Goal: Information Seeking & Learning: Learn about a topic

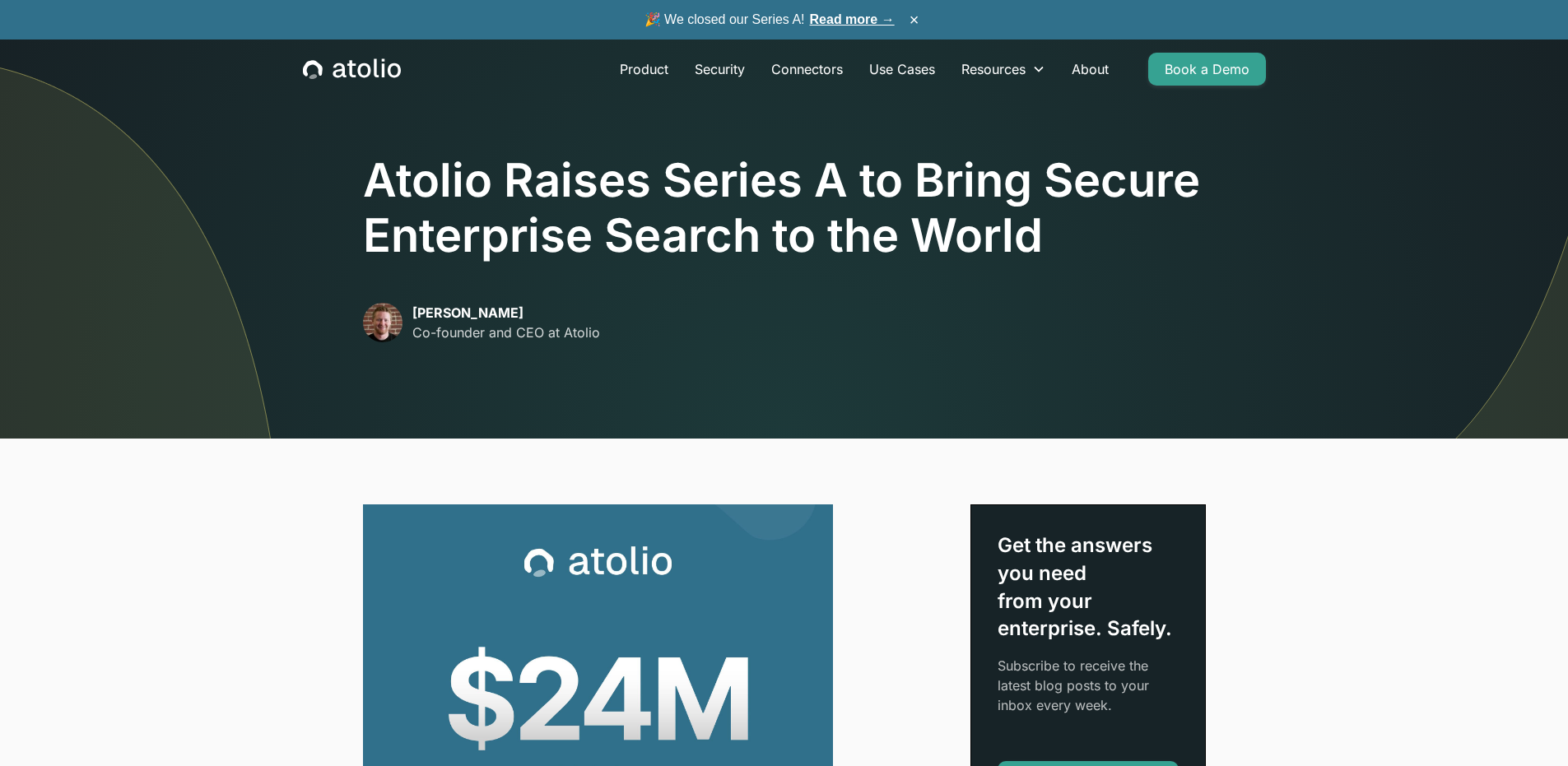
drag, startPoint x: 370, startPoint y: 183, endPoint x: 974, endPoint y: 229, distance: 605.7
click at [974, 229] on h1 "Atolio Raises Series A to Bring Secure Enterprise Search to the World" at bounding box center [784, 208] width 843 height 111
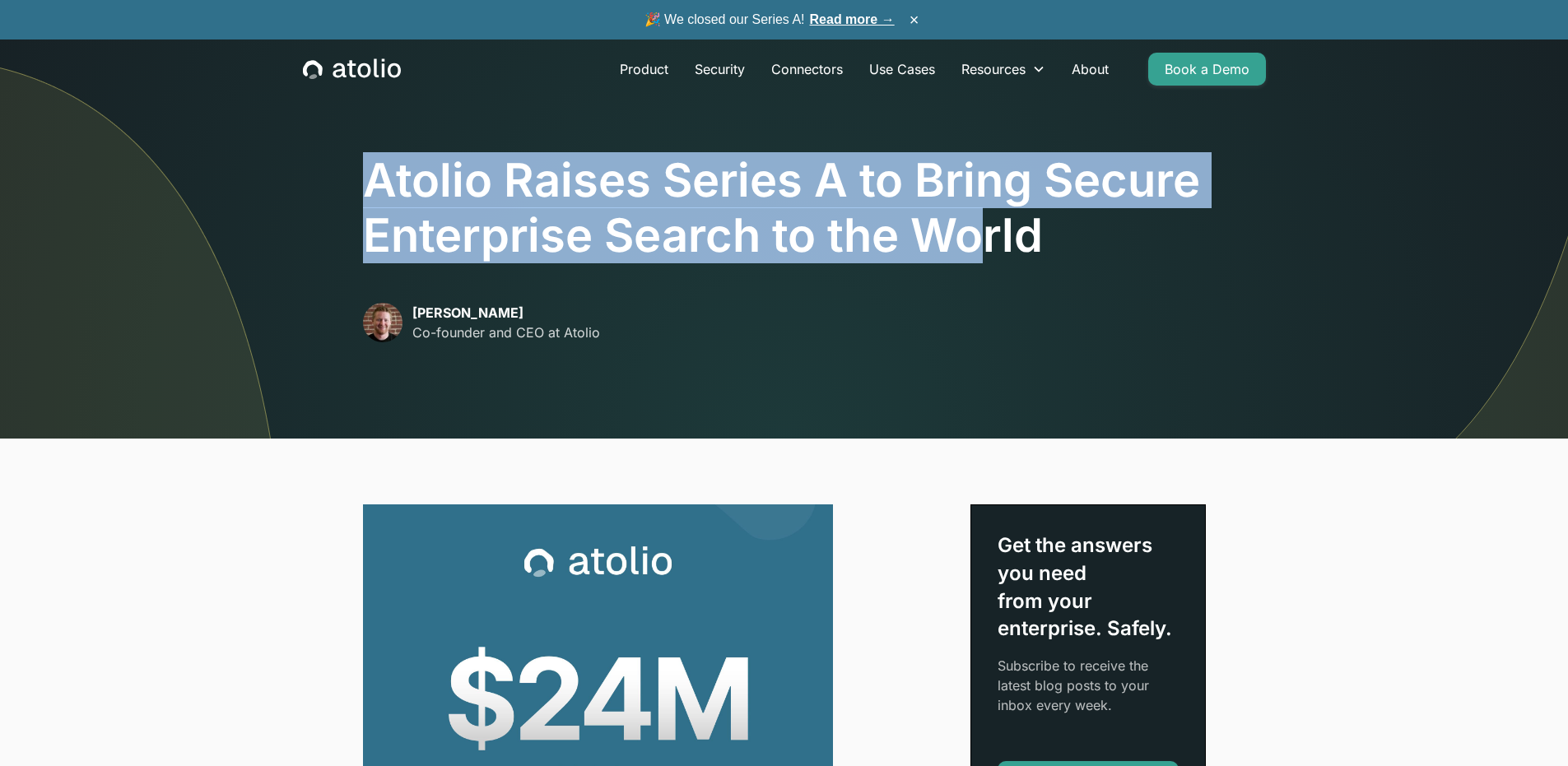
click at [888, 374] on img at bounding box center [1194, 167] width 747 height 544
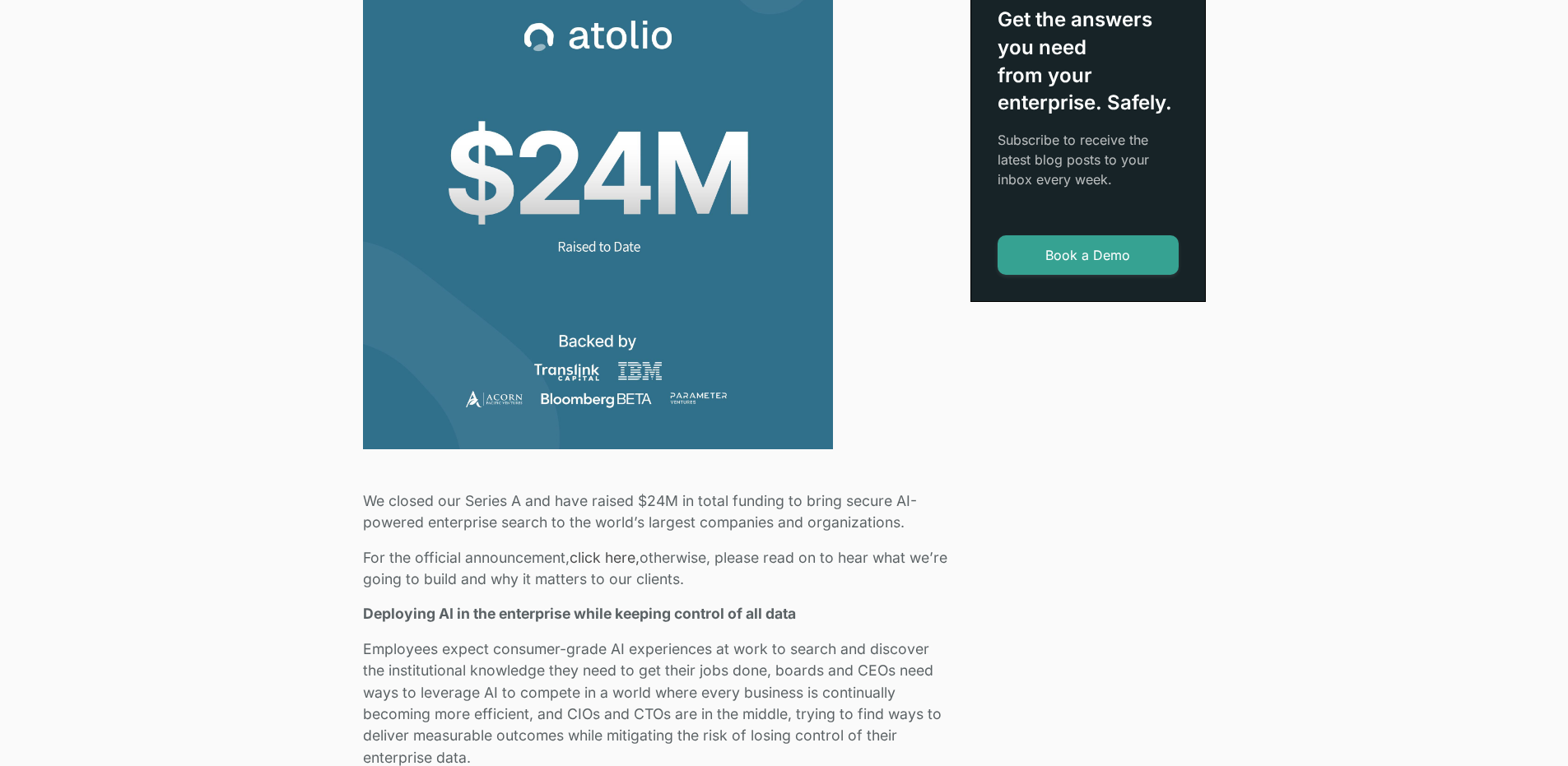
scroll to position [658, 0]
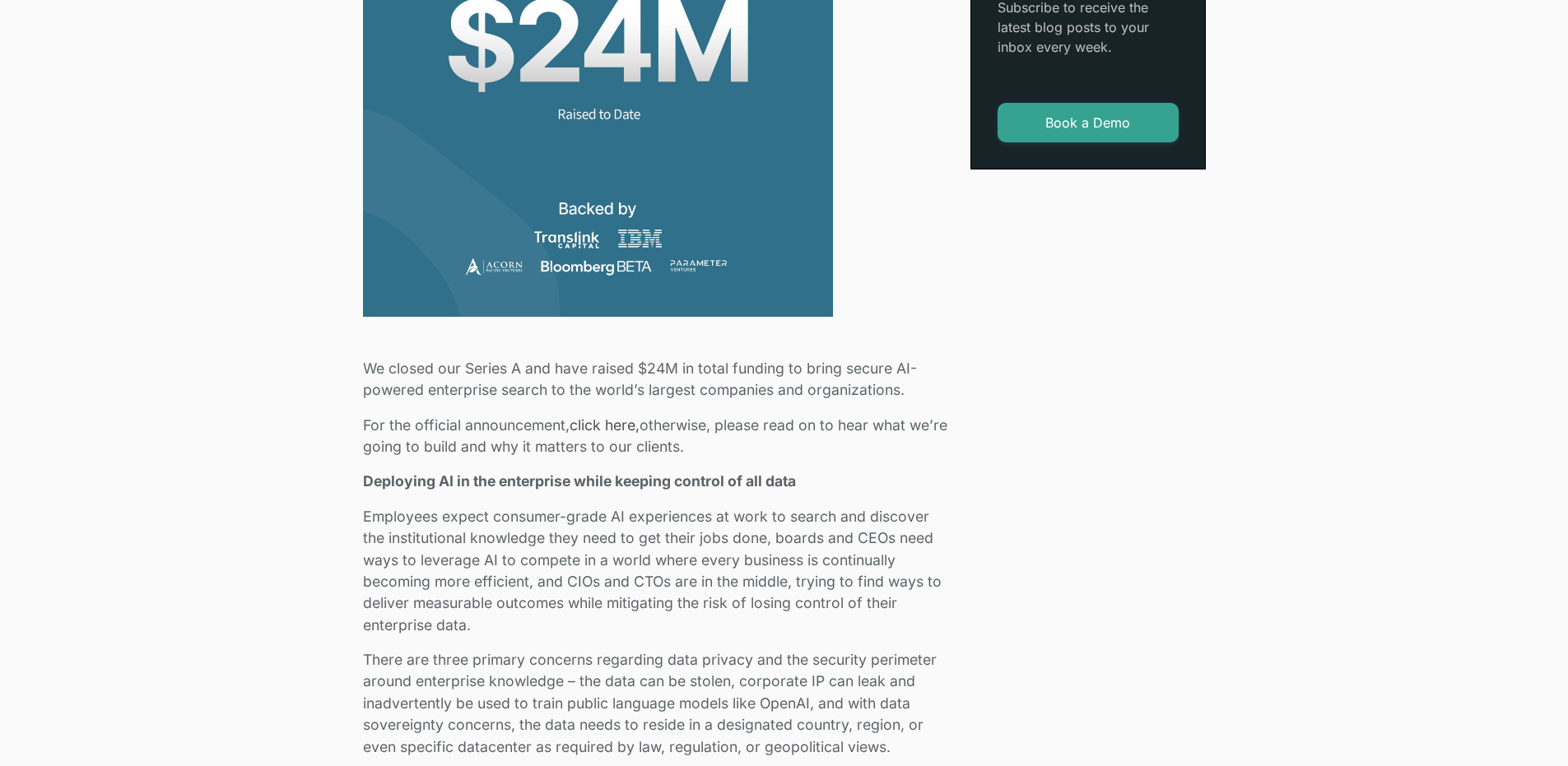
drag, startPoint x: 384, startPoint y: 374, endPoint x: 743, endPoint y: 453, distance: 367.6
click at [743, 453] on p "For the official announcement, click here, otherwise, please read on to hear wh…" at bounding box center [656, 437] width 588 height 43
drag, startPoint x: 372, startPoint y: 516, endPoint x: 475, endPoint y: 623, distance: 148.5
click at [475, 623] on p "Employees expect consumer-grade AI experiences at work to search and discover t…" at bounding box center [656, 571] width 588 height 130
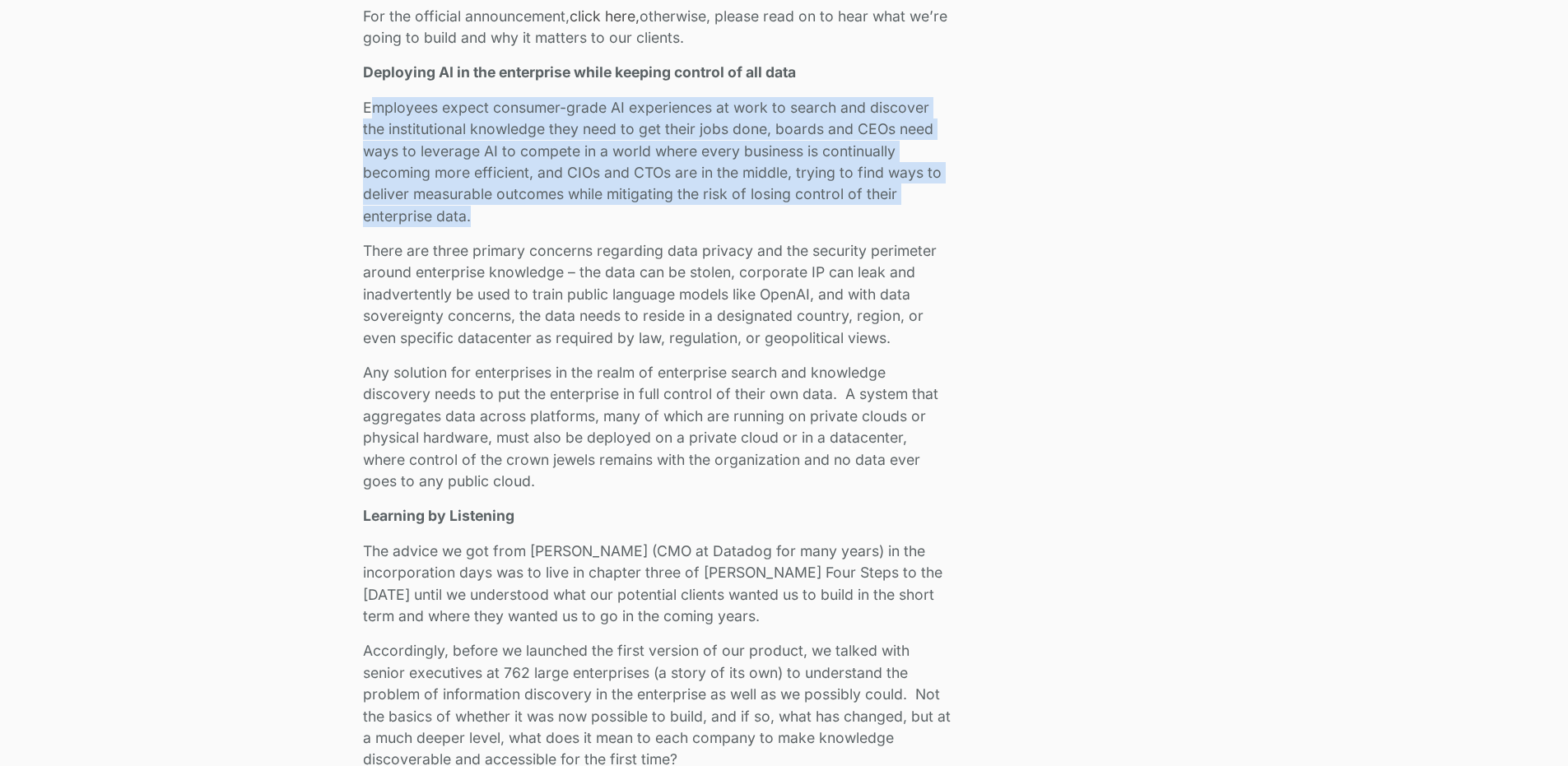
scroll to position [1070, 0]
click at [613, 186] on p "Employees expect consumer-grade AI experiences at work to search and discover t…" at bounding box center [656, 159] width 588 height 130
click at [444, 131] on p "Employees expect consumer-grade AI experiences at work to search and discover t…" at bounding box center [656, 159] width 588 height 130
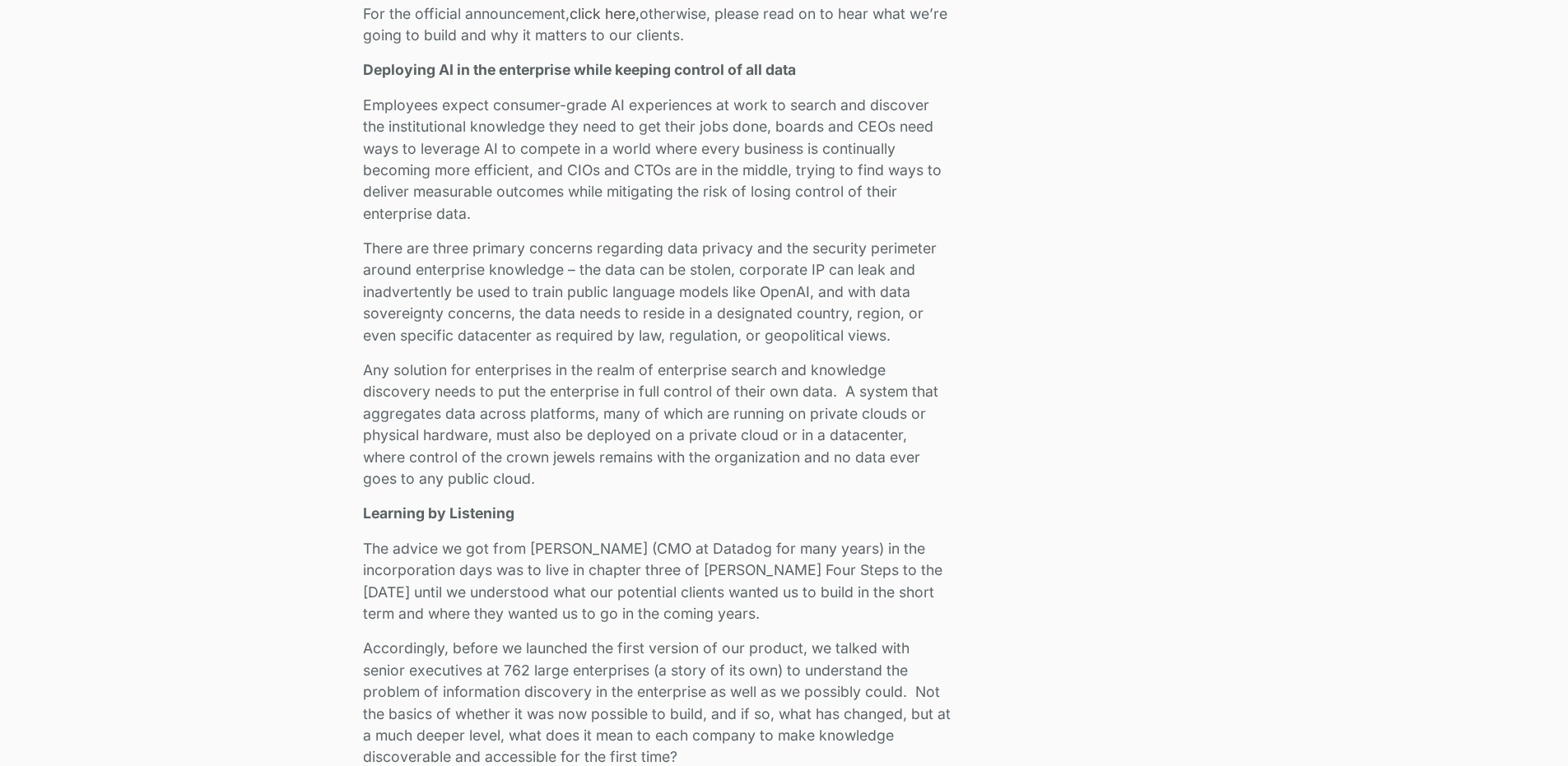
drag, startPoint x: 357, startPoint y: 122, endPoint x: 638, endPoint y: 477, distance: 452.8
click at [638, 477] on p "Any solution for enterprises in the realm of enterprise search and knowledge di…" at bounding box center [656, 425] width 588 height 130
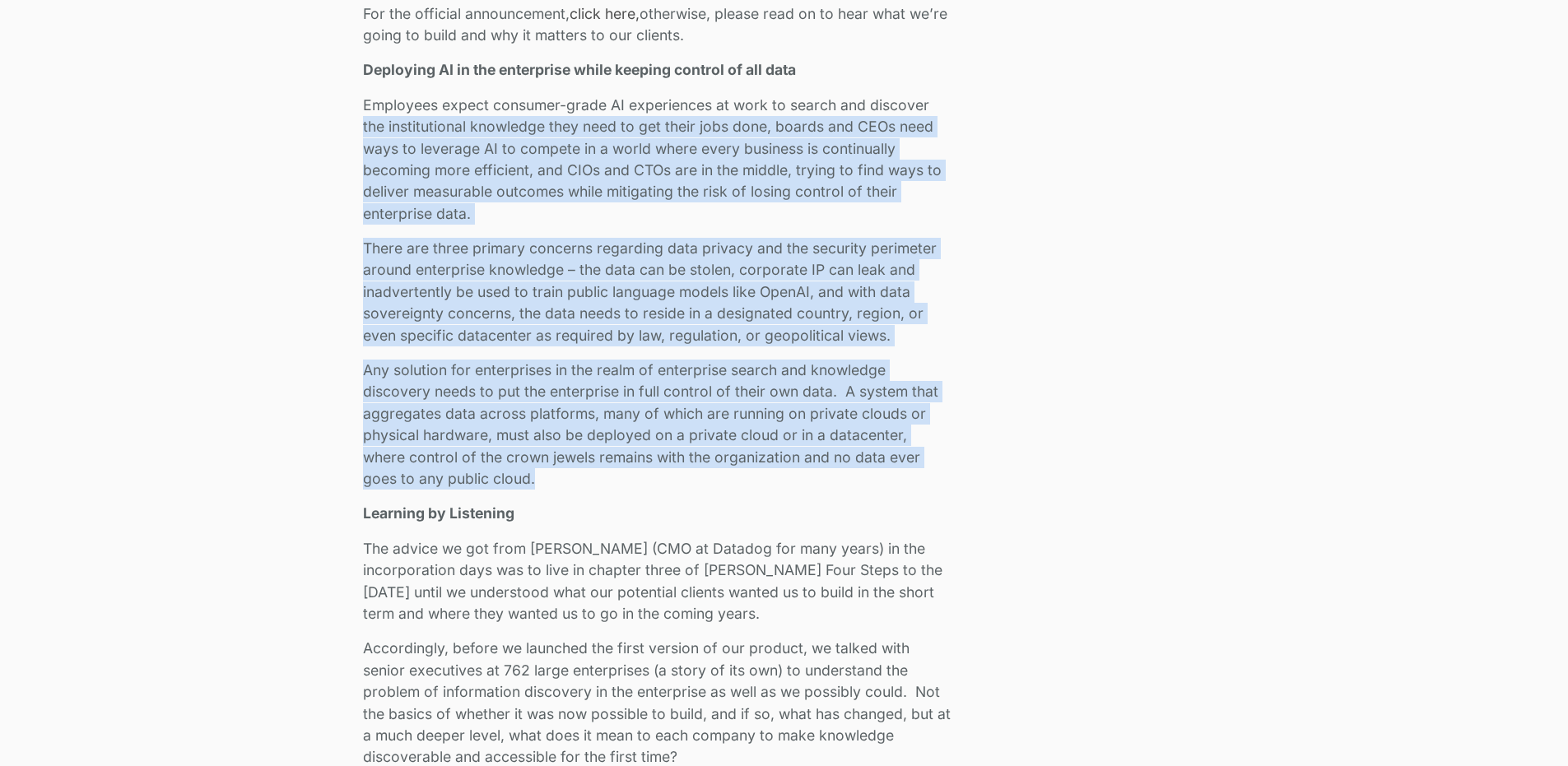
click at [436, 160] on p "Employees expect consumer-grade AI experiences at work to search and discover t…" at bounding box center [656, 159] width 588 height 130
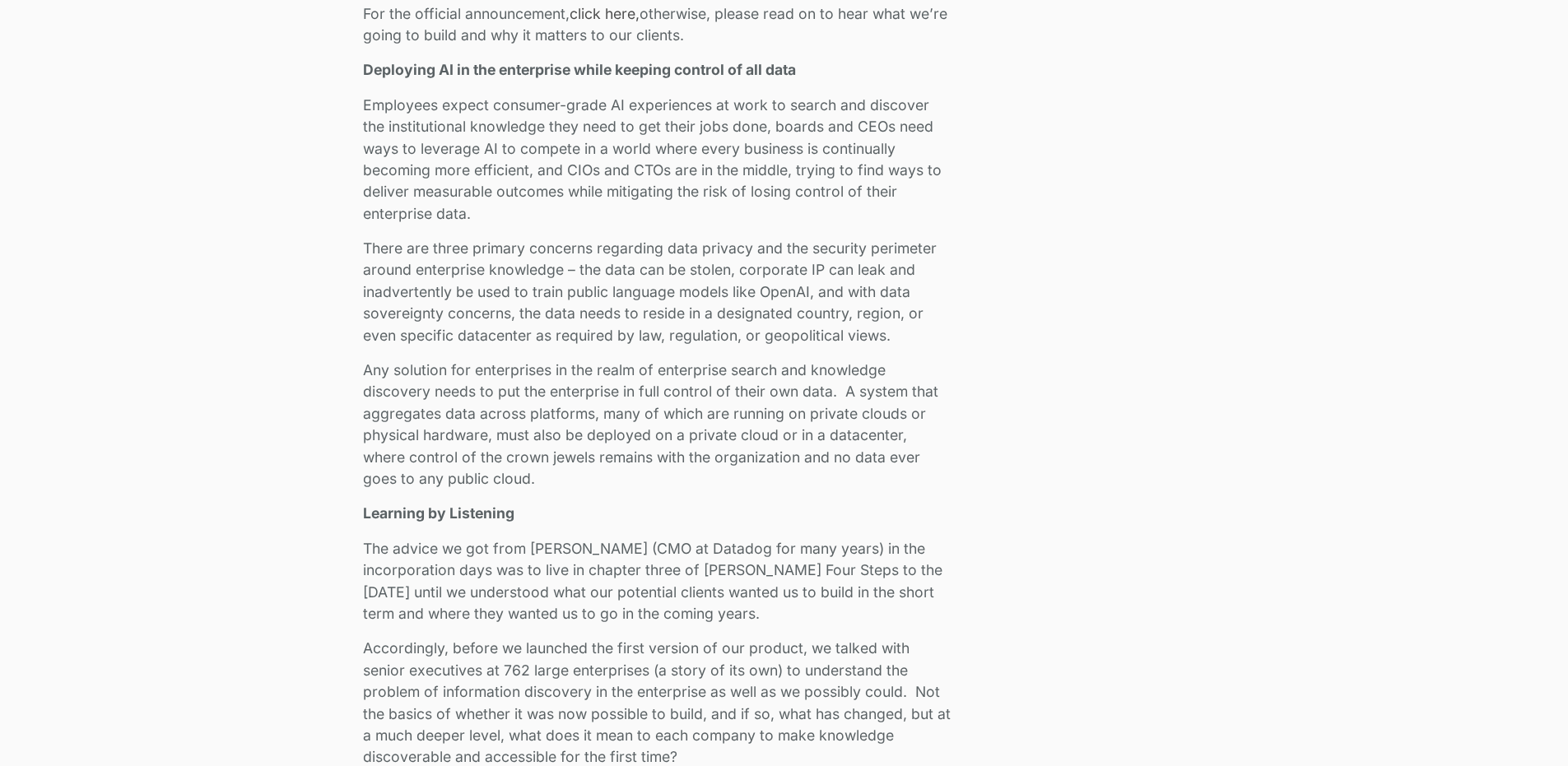
drag, startPoint x: 402, startPoint y: 153, endPoint x: 594, endPoint y: 500, distance: 396.6
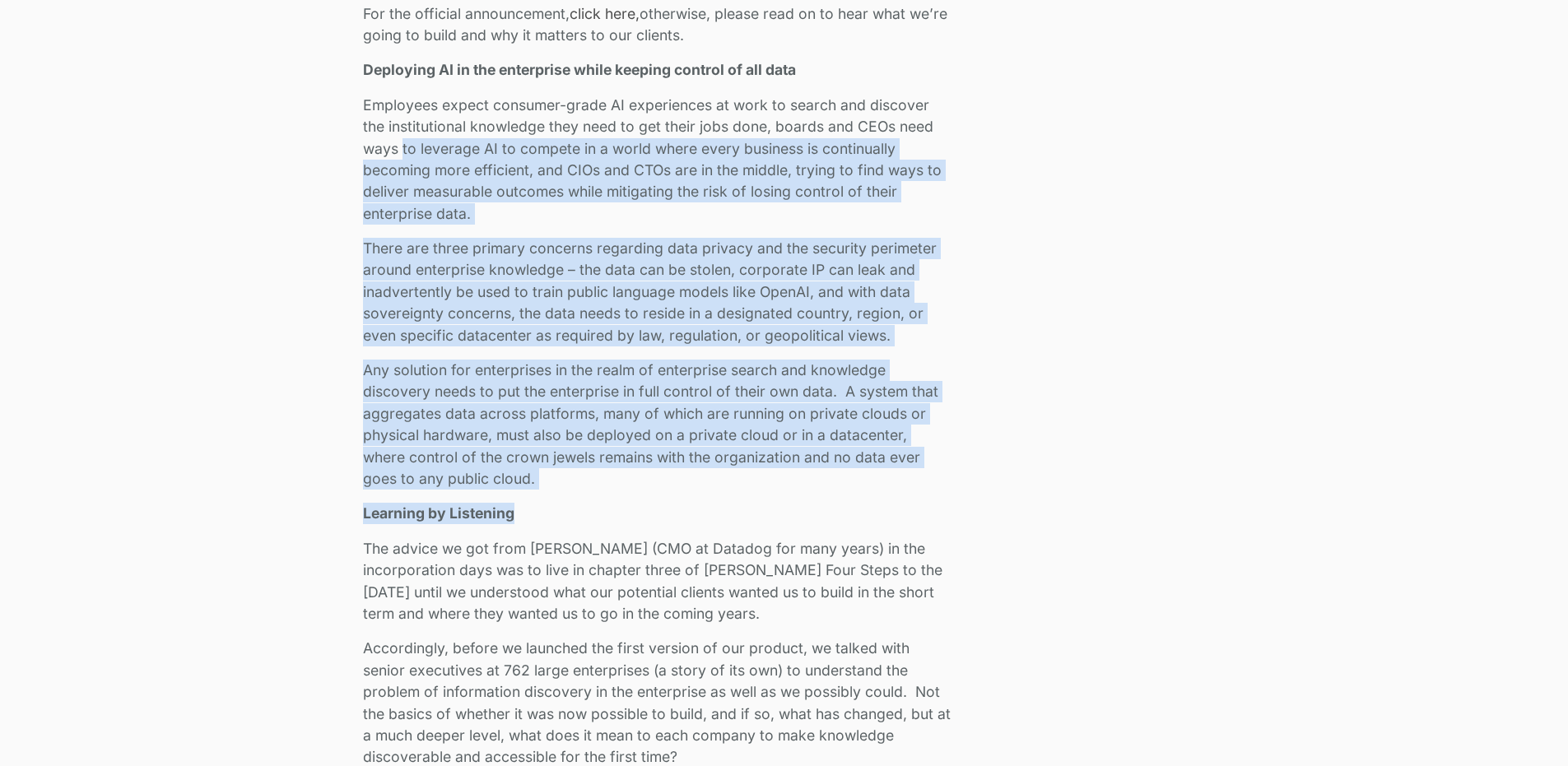
click at [466, 310] on p "There are three primary concerns regarding data privacy and the security perime…" at bounding box center [656, 292] width 588 height 109
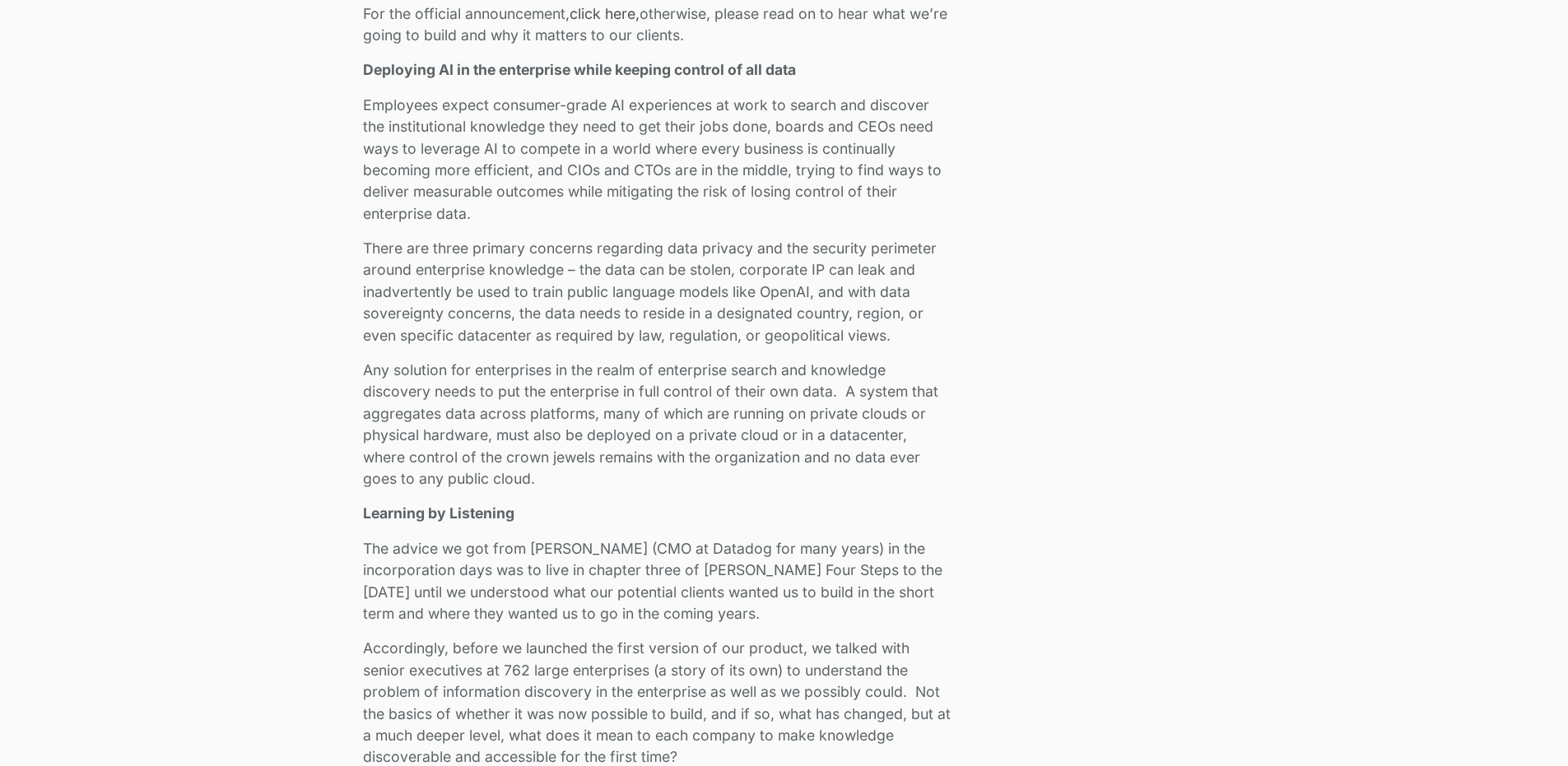
scroll to position [1317, 0]
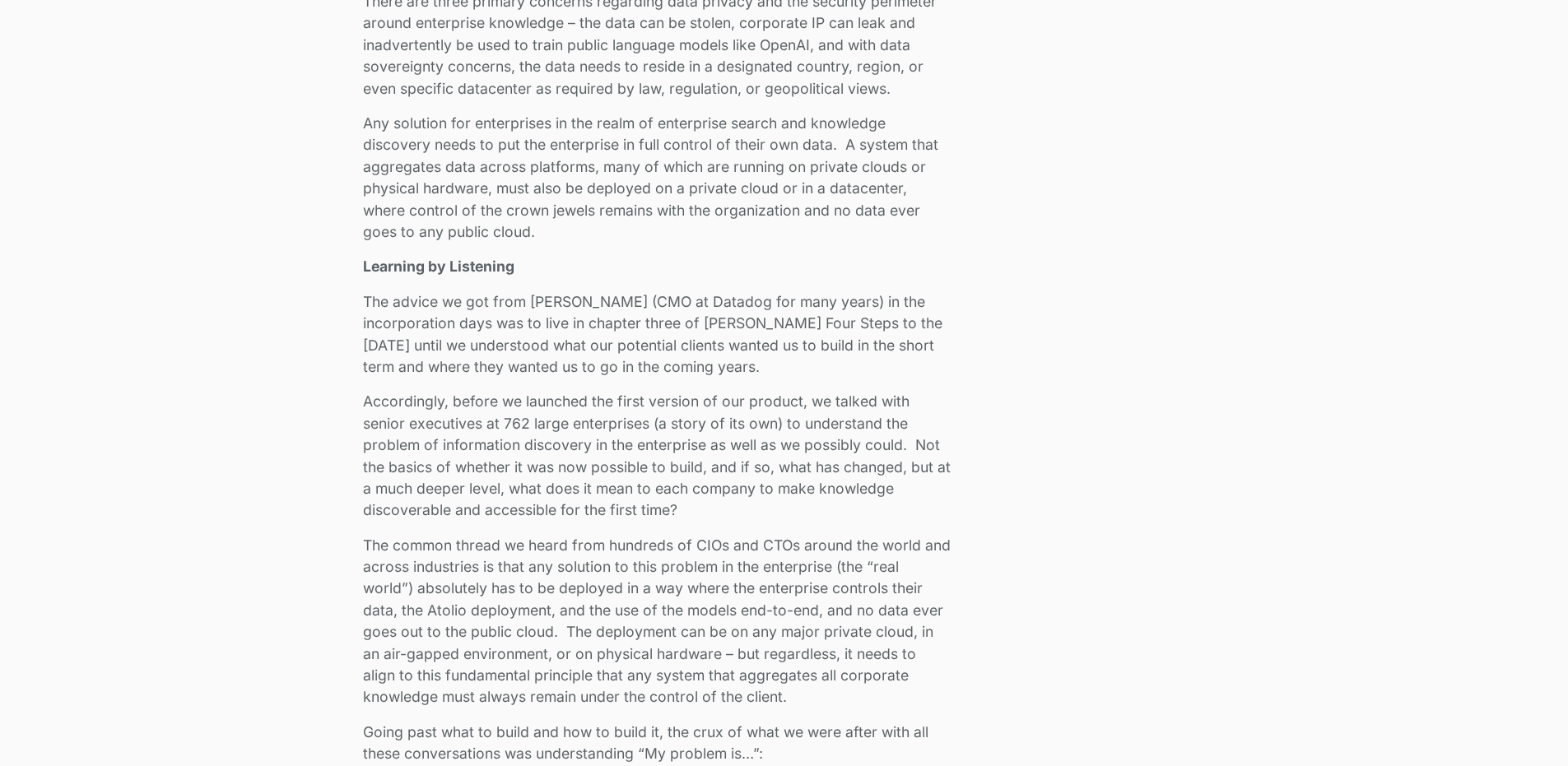
drag, startPoint x: 376, startPoint y: 301, endPoint x: 755, endPoint y: 688, distance: 541.7
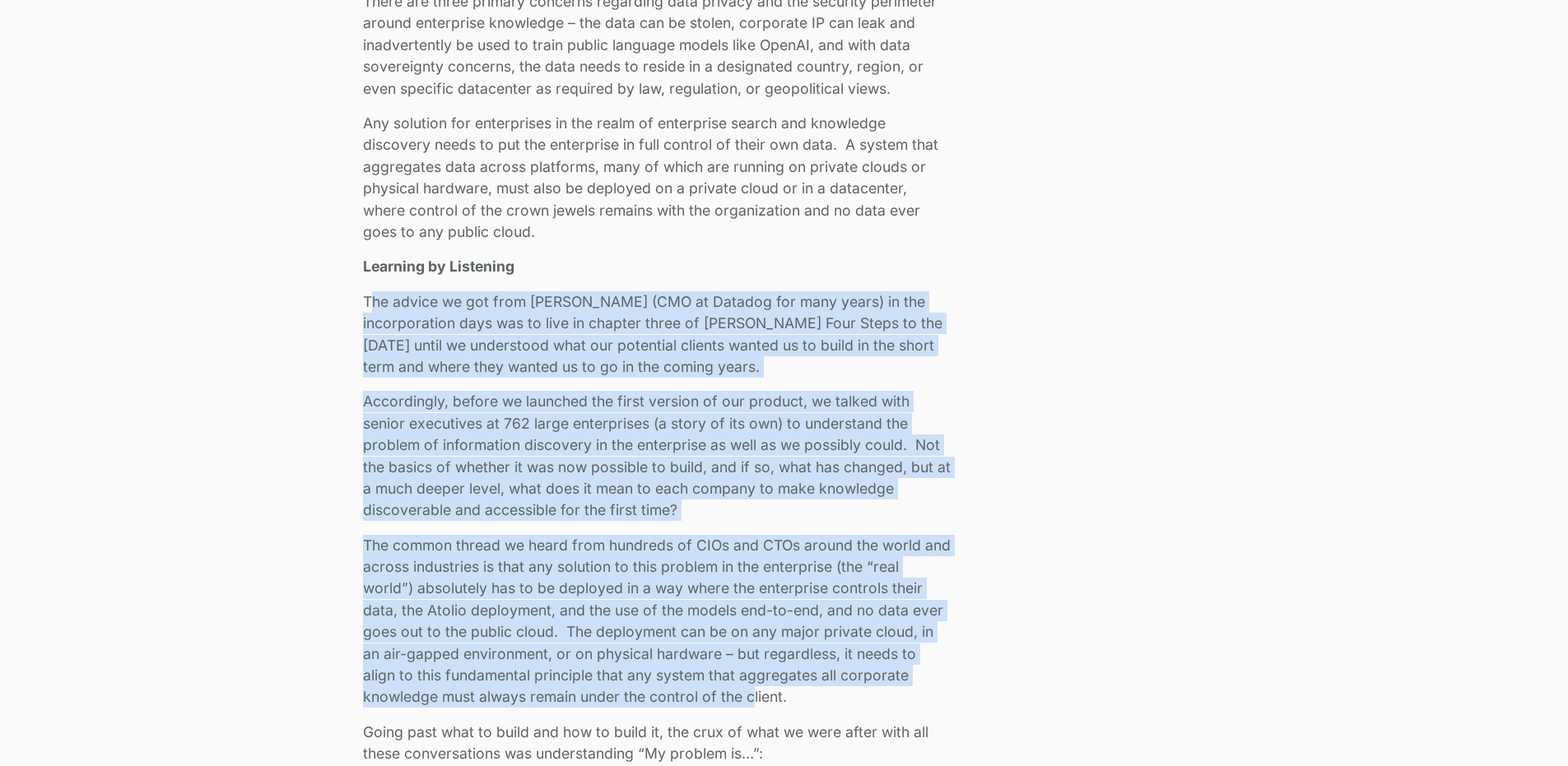
scroll to position [1728, 0]
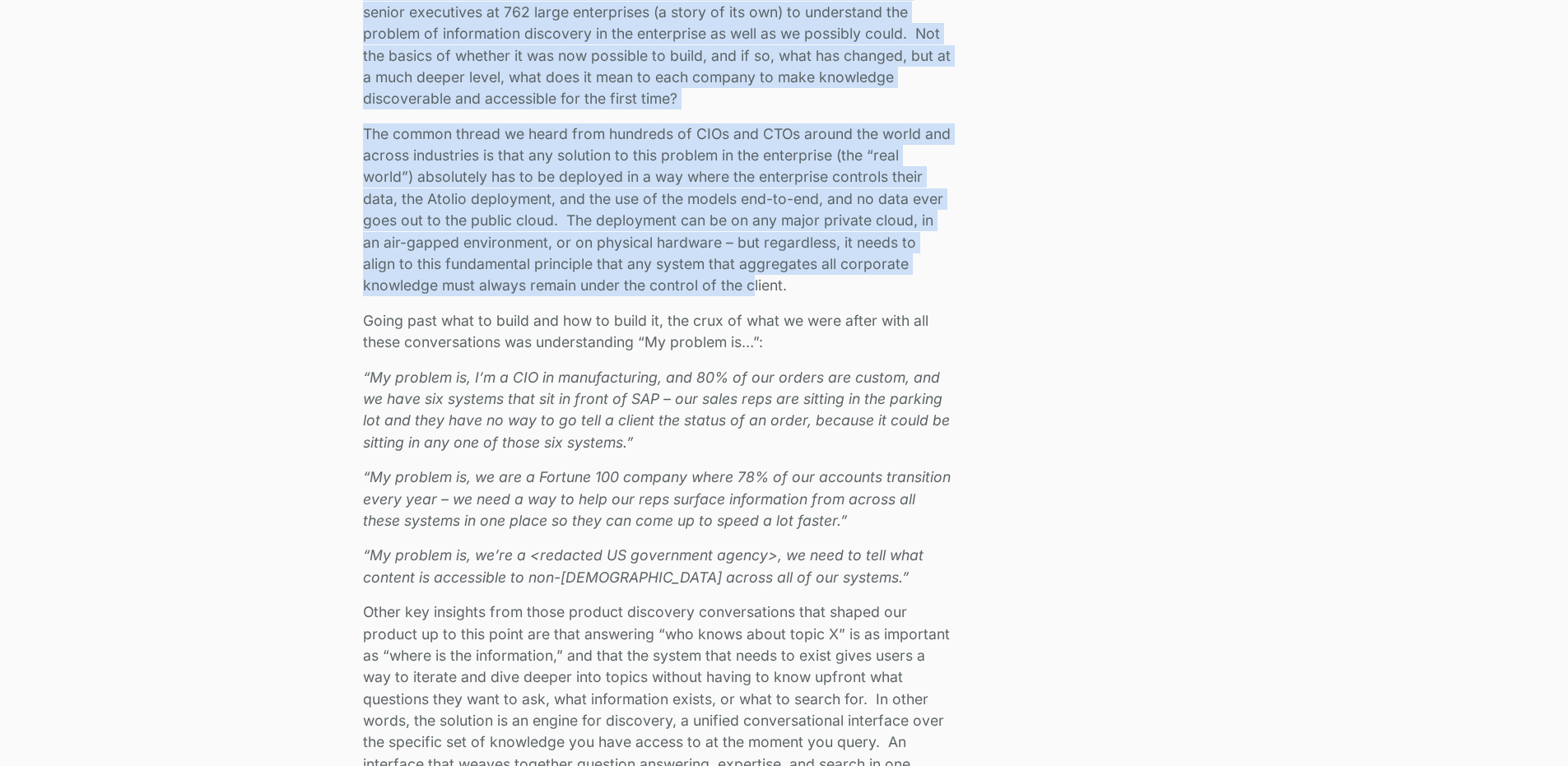
drag, startPoint x: 365, startPoint y: 312, endPoint x: 845, endPoint y: 587, distance: 553.2
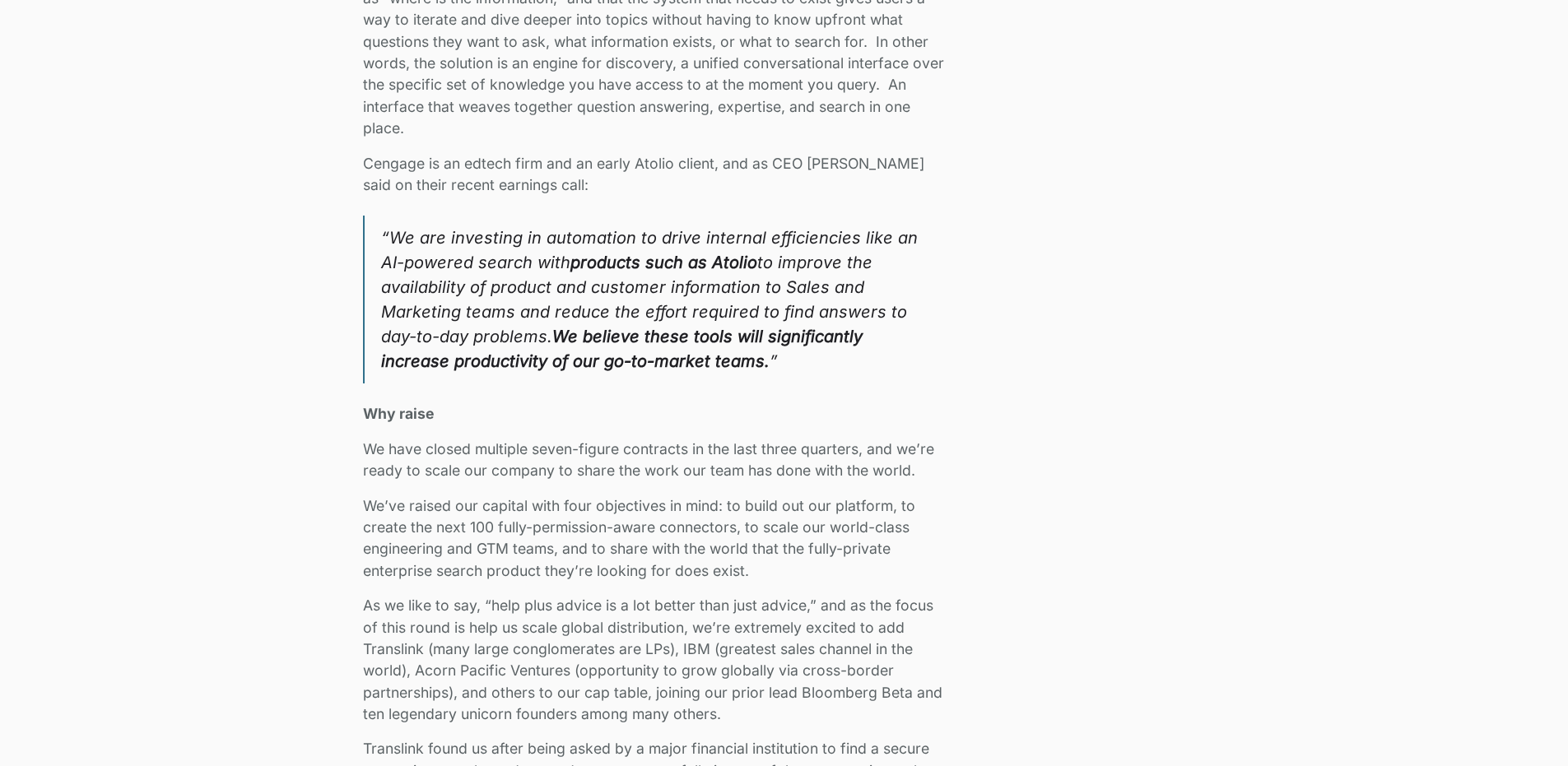
scroll to position [2058, 0]
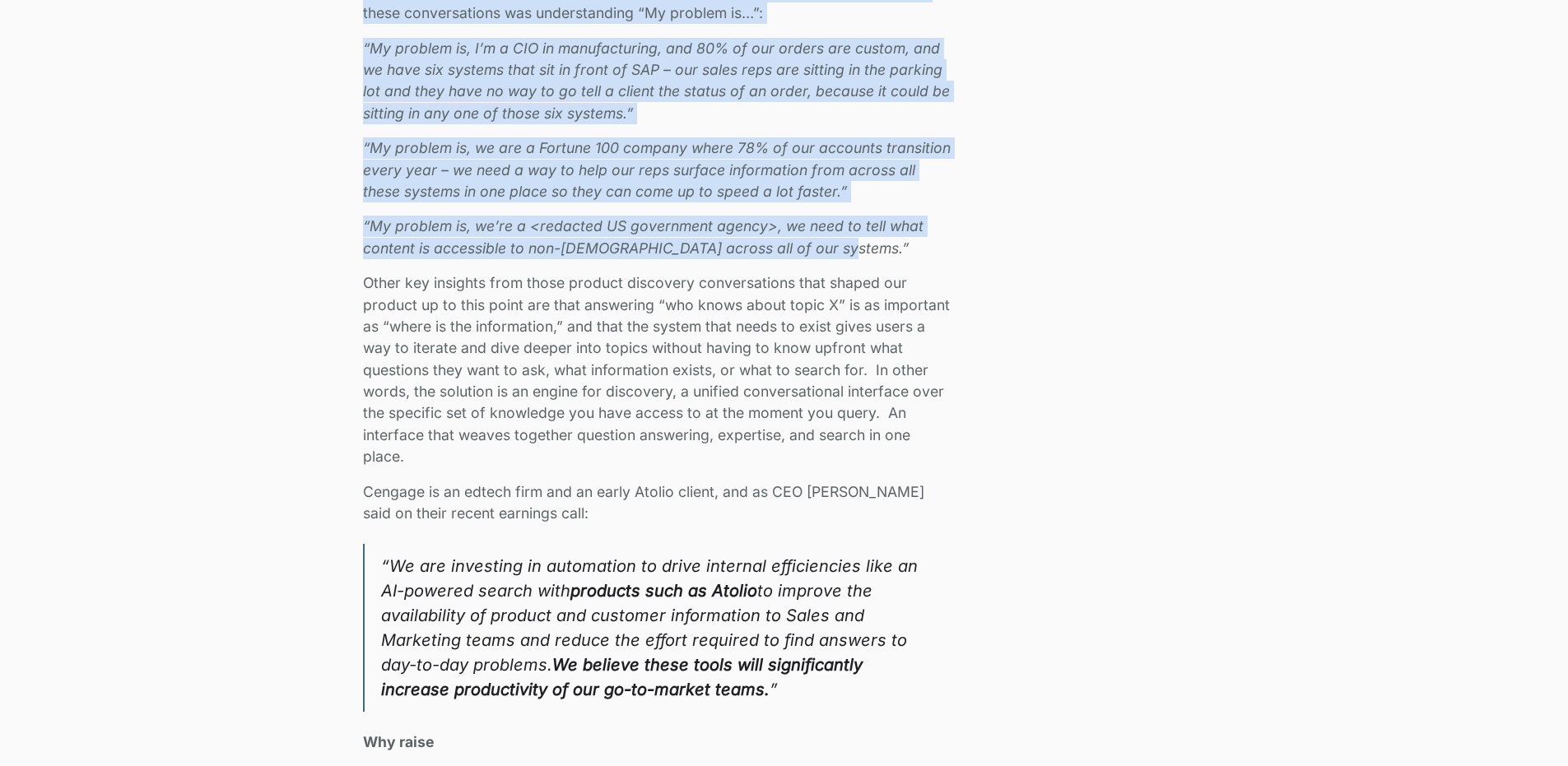
click at [416, 264] on div "We closed our Series A and have raised $24M in total funding to bring secure AI…" at bounding box center [656, 469] width 588 height 3022
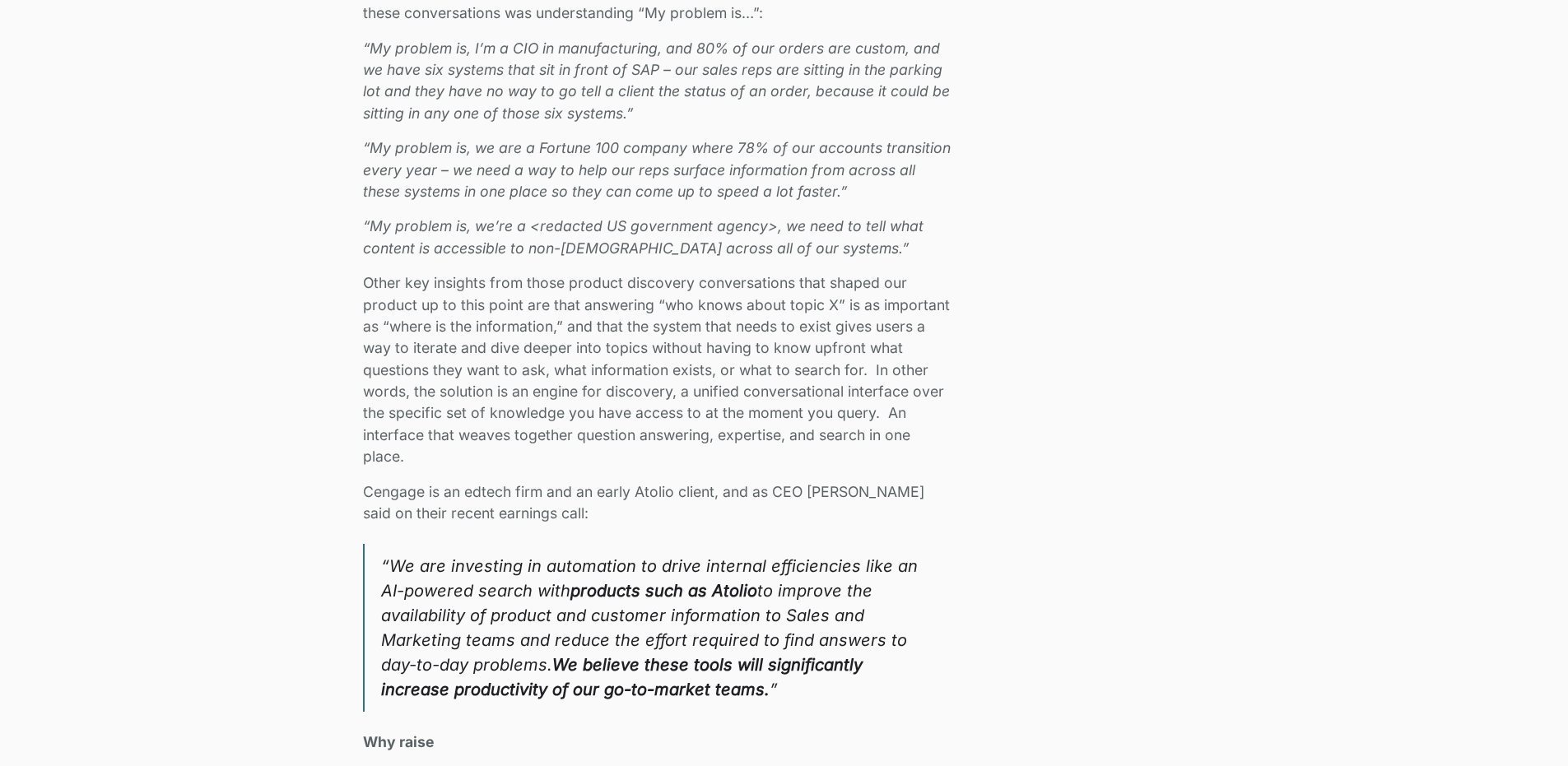
drag, startPoint x: 383, startPoint y: 320, endPoint x: 451, endPoint y: 462, distance: 157.4
click at [451, 462] on p "Other key insights from those product discovery conversations that shaped our p…" at bounding box center [656, 371] width 588 height 196
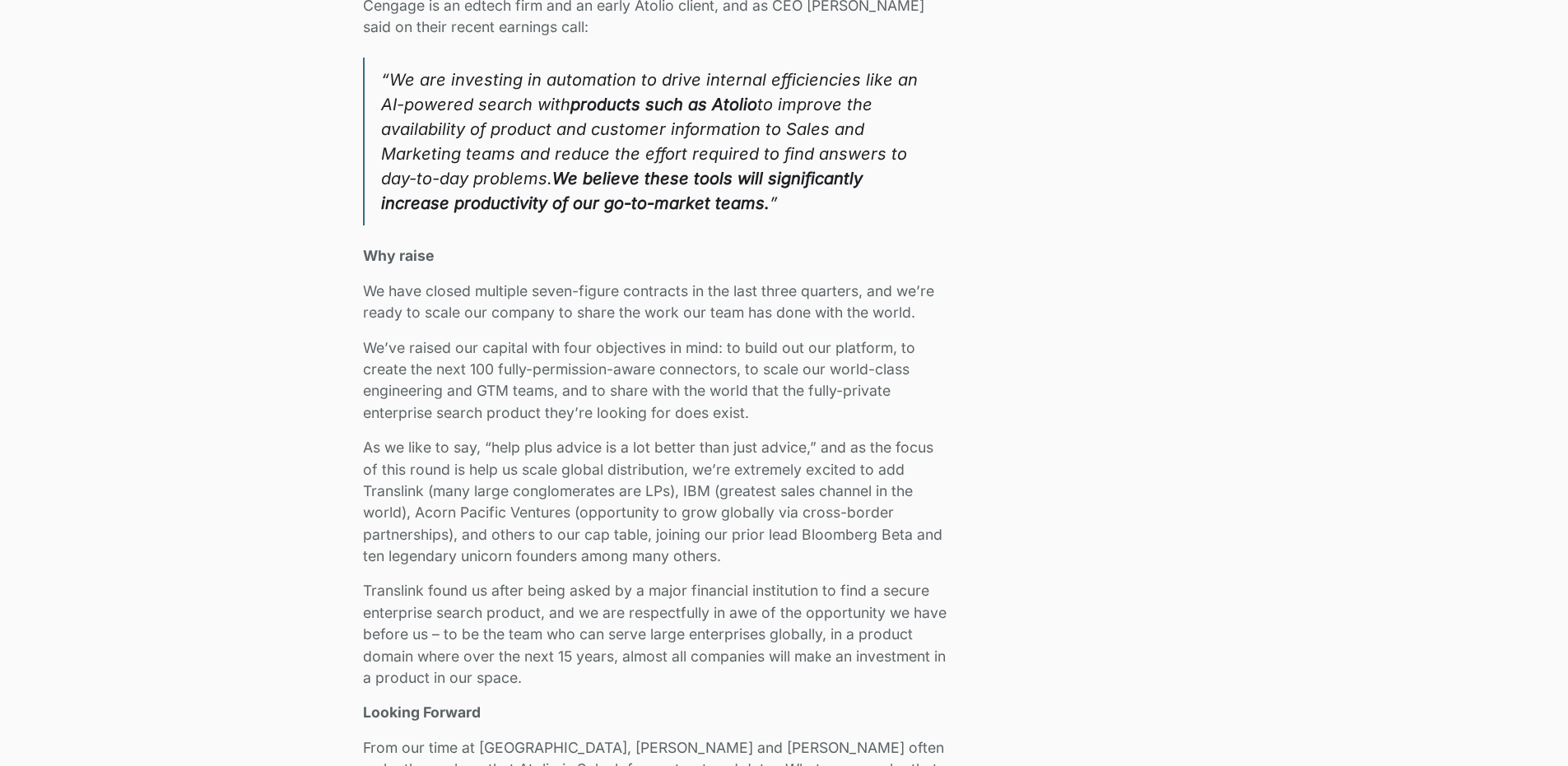
scroll to position [2798, 0]
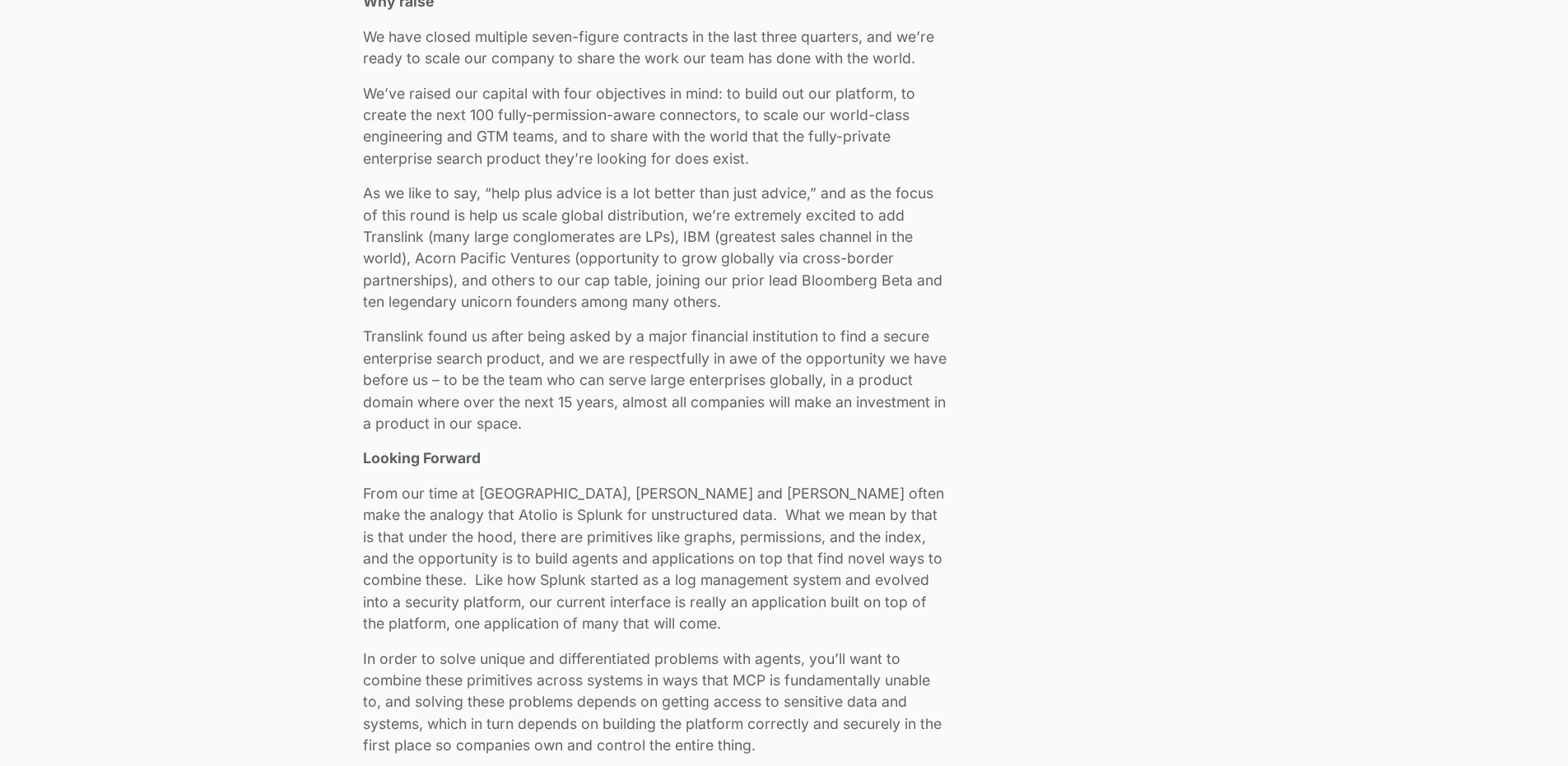
drag, startPoint x: 377, startPoint y: 42, endPoint x: 569, endPoint y: 463, distance: 462.7
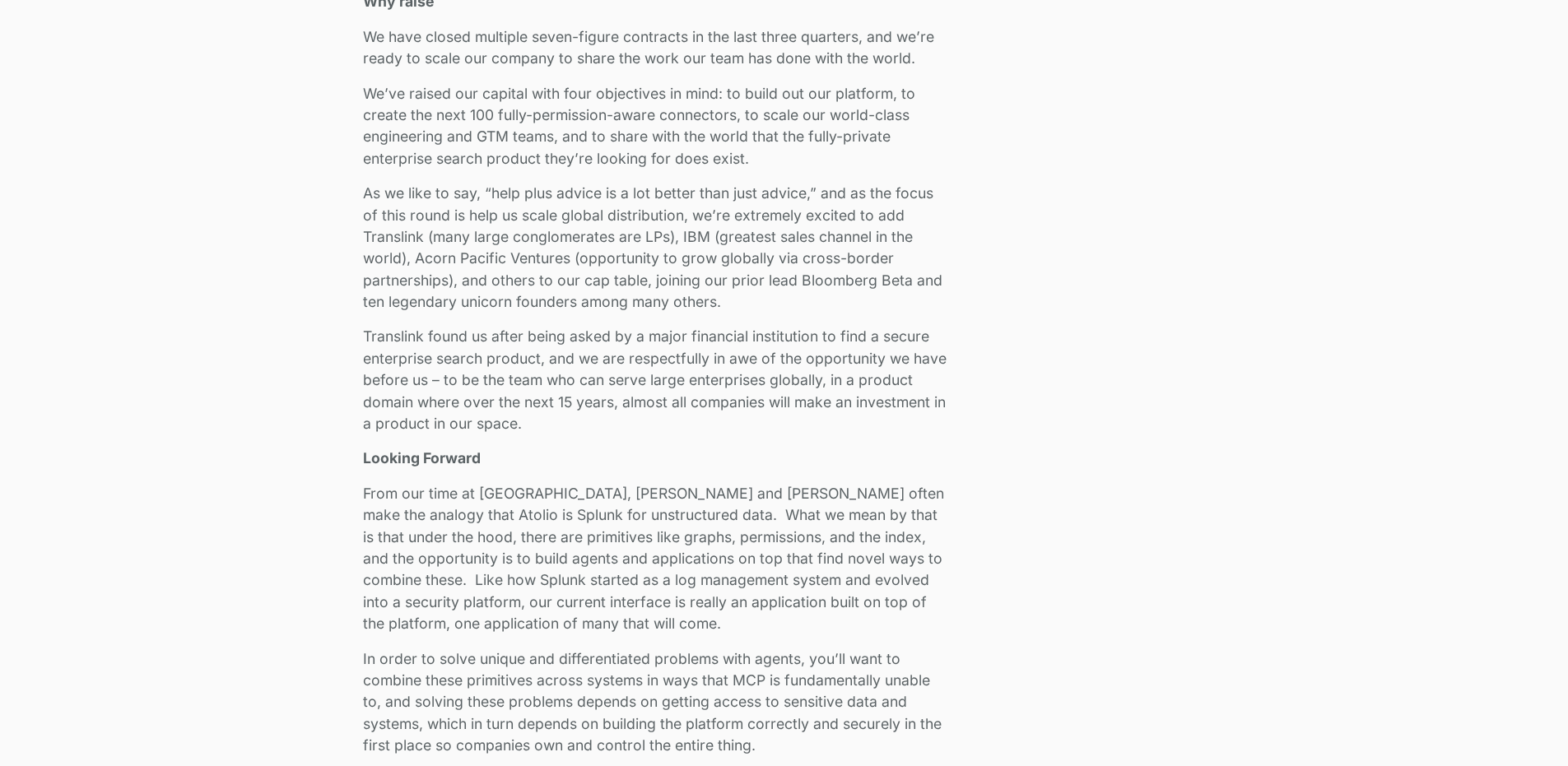
drag, startPoint x: 367, startPoint y: 90, endPoint x: 522, endPoint y: 423, distance: 367.3
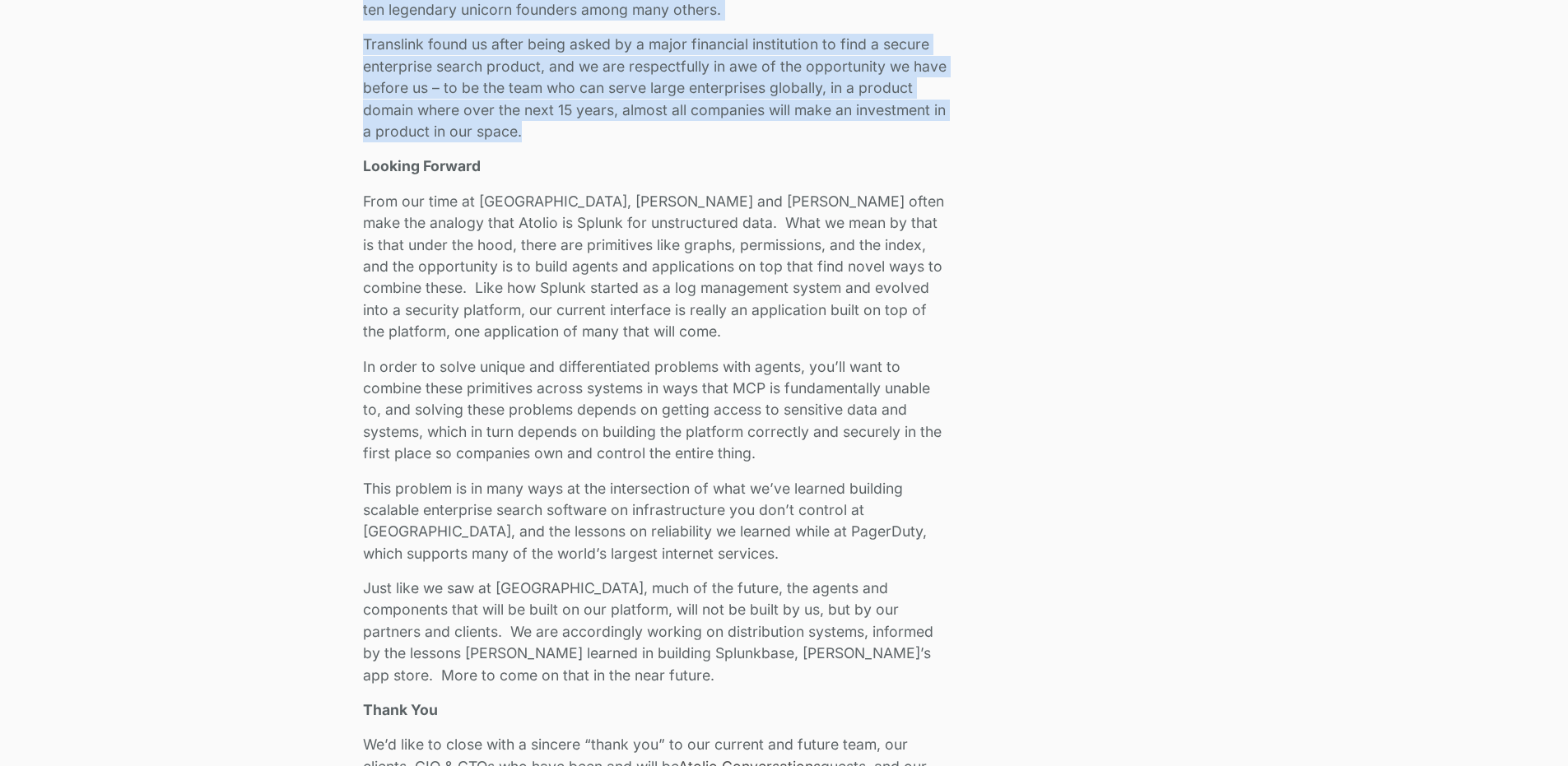
scroll to position [3127, 0]
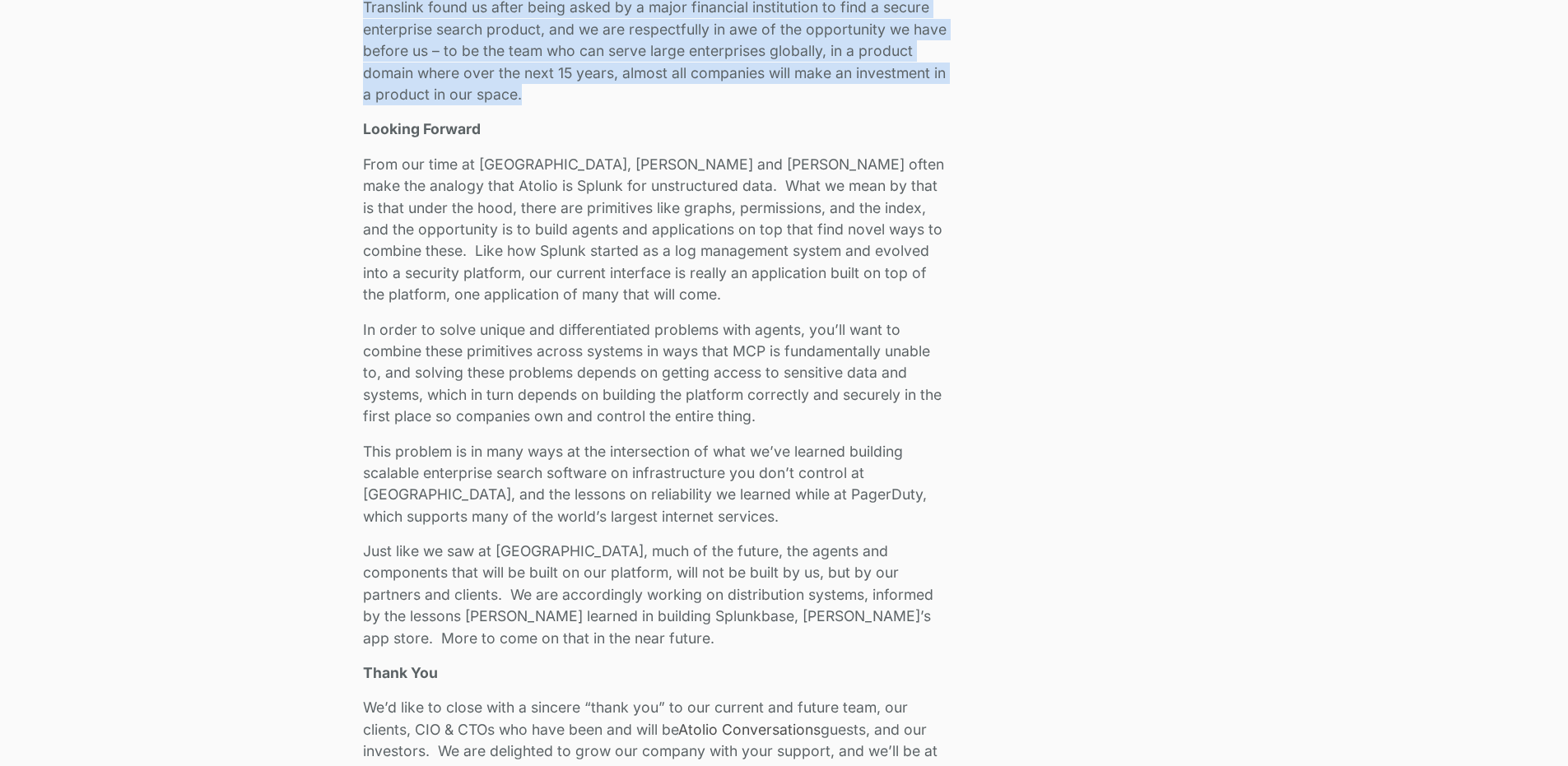
click at [456, 418] on p "In order to solve unique and differentiated problems with agents, you’ll want t…" at bounding box center [656, 374] width 588 height 109
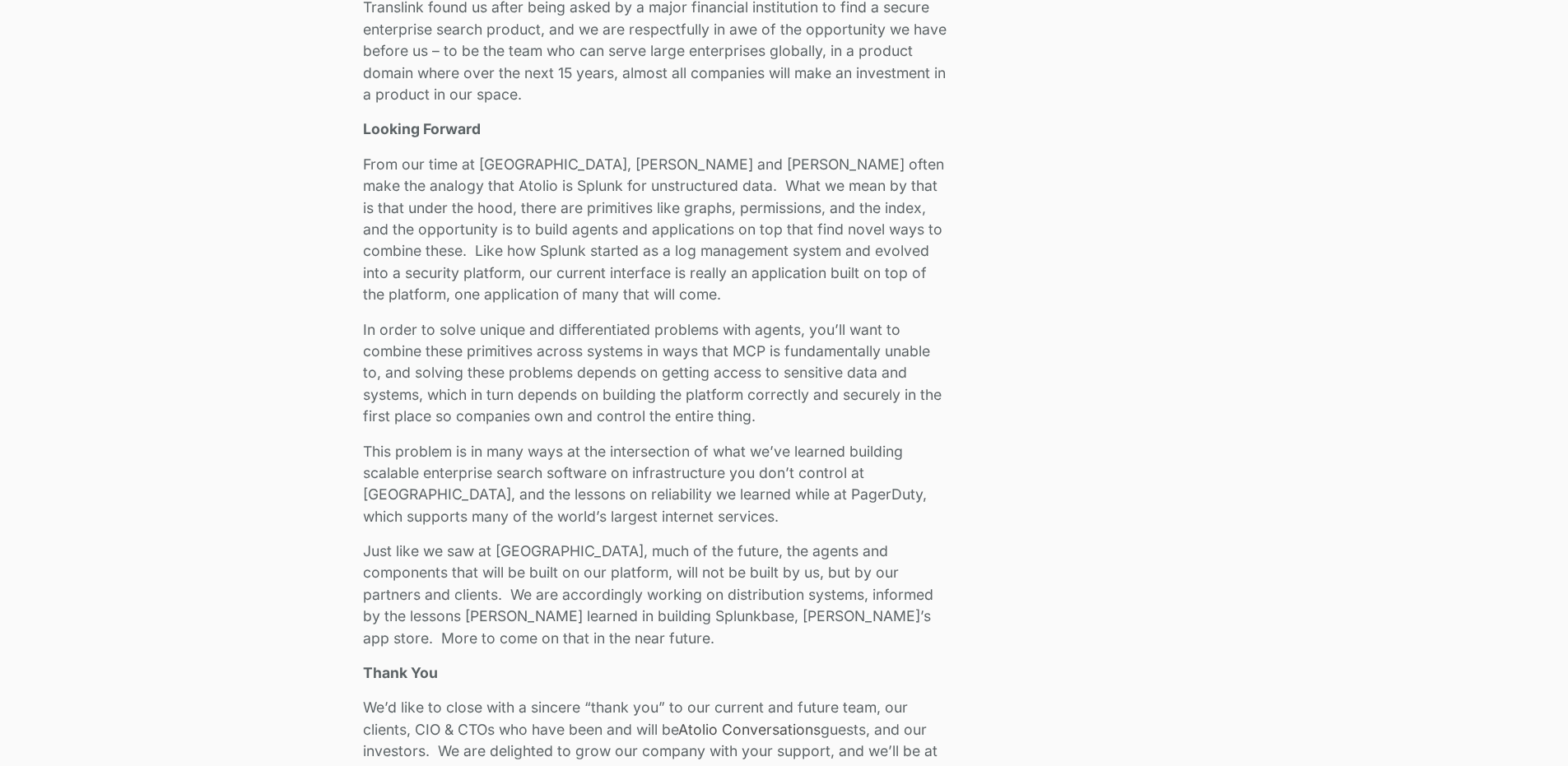
drag, startPoint x: 366, startPoint y: 165, endPoint x: 430, endPoint y: 647, distance: 486.2
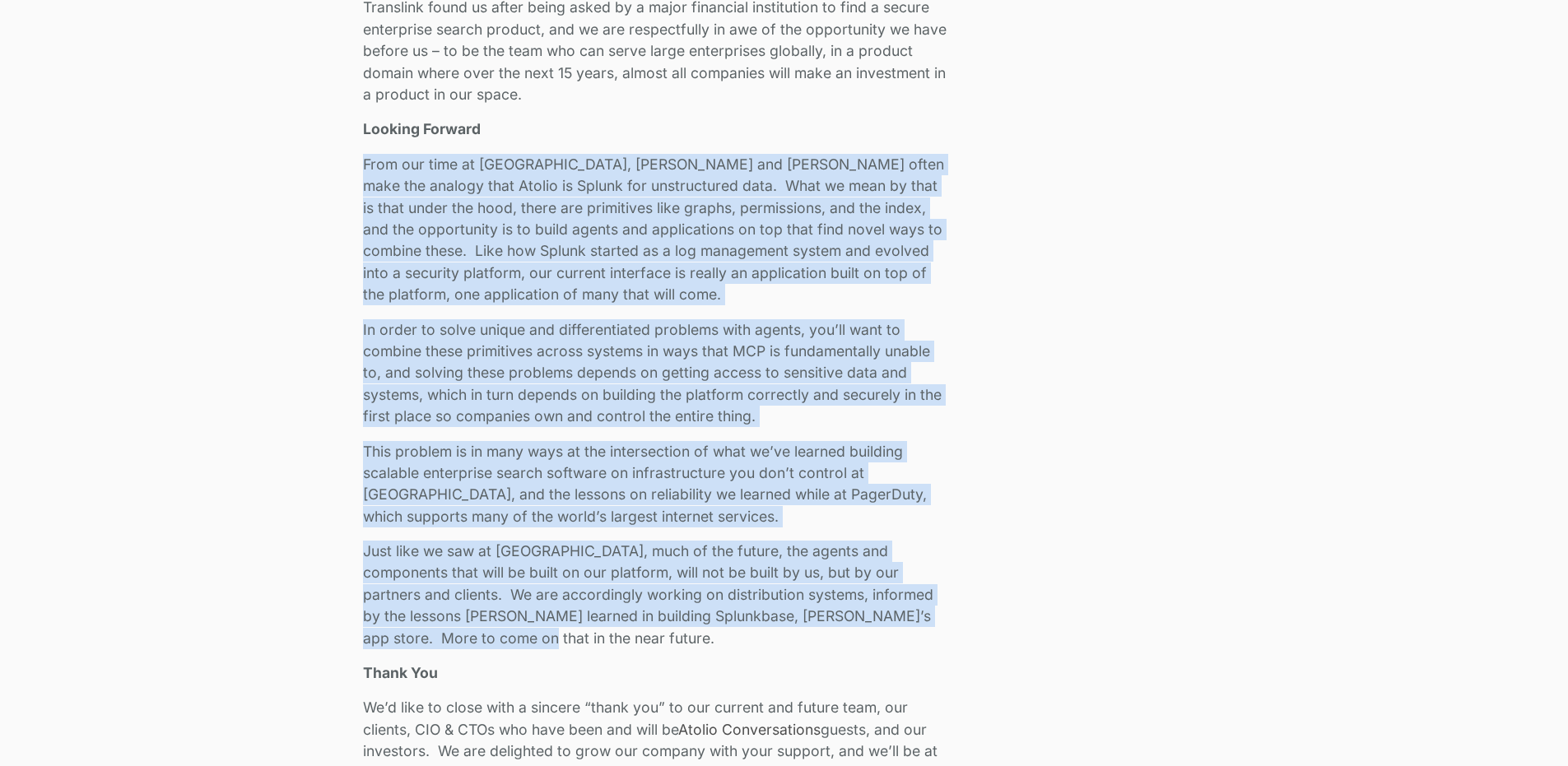
click at [848, 347] on p "In order to solve unique and differentiated problems with agents, you’ll want t…" at bounding box center [656, 374] width 588 height 109
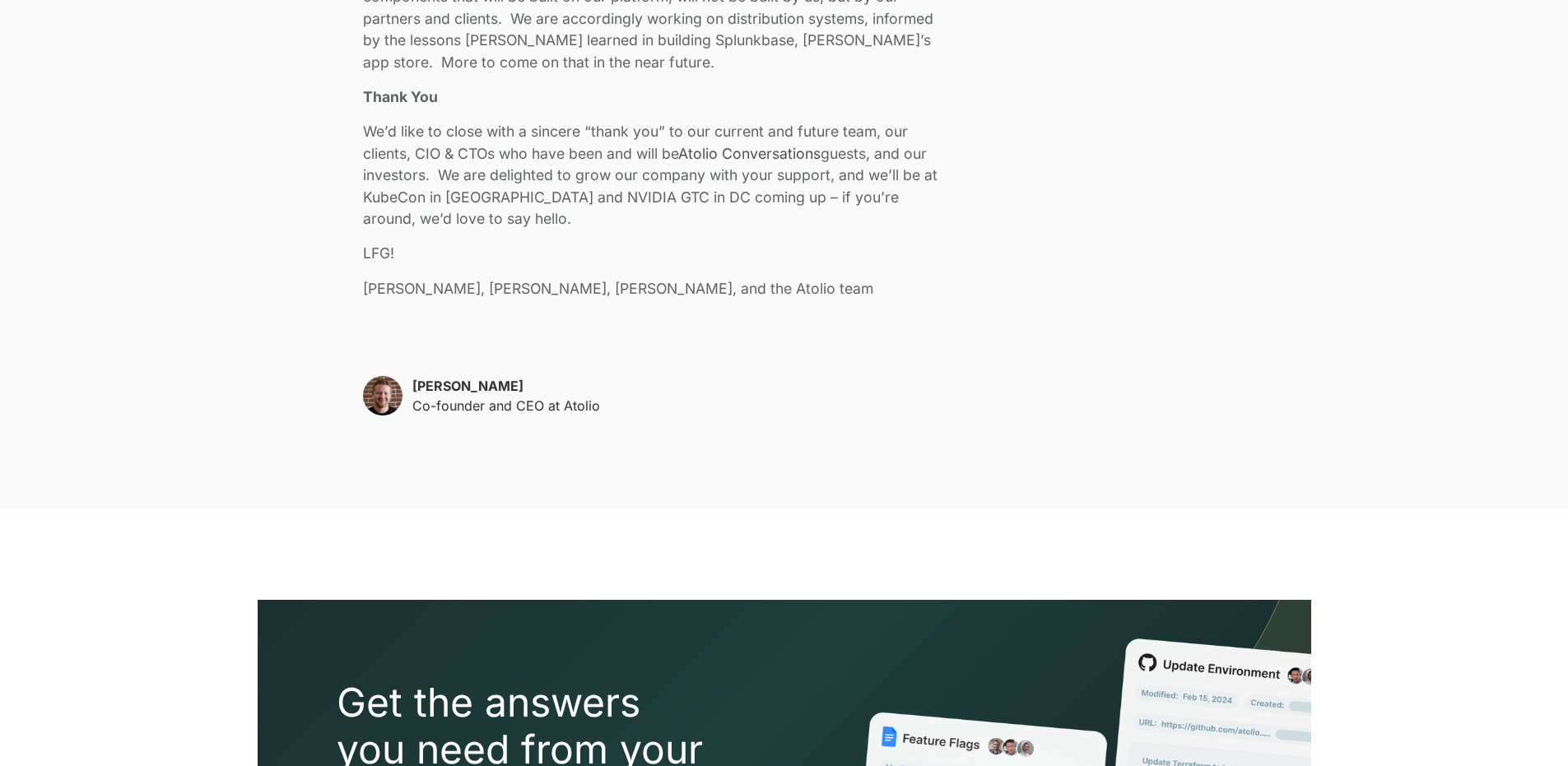
scroll to position [4262, 0]
